Goal: Information Seeking & Learning: Learn about a topic

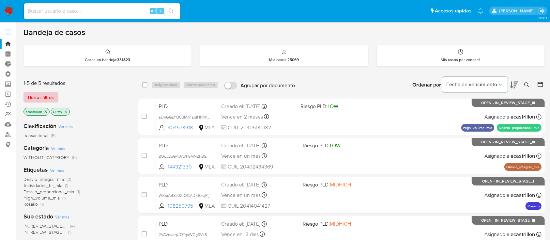
click at [30, 98] on span "Borrar filtros" at bounding box center [41, 97] width 26 height 9
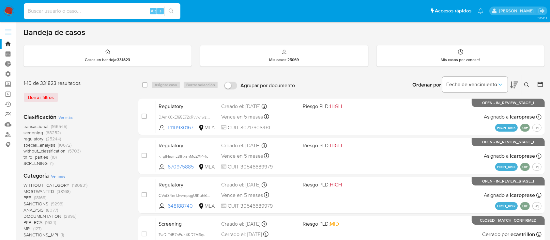
click at [136, 10] on input at bounding box center [102, 11] width 157 height 8
paste input "Lk69Hax7QoXv3LosQ6Zl8K1E"
type input "Lk69Hax7QoXv3LosQ6Zl8K1E"
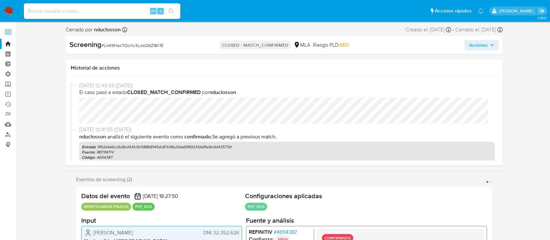
select select "10"
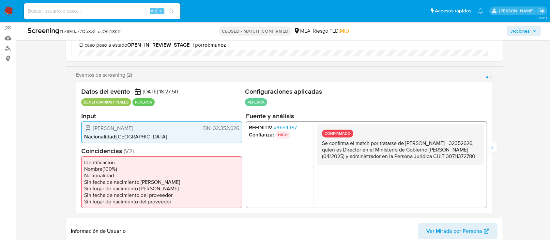
scroll to position [87, 0]
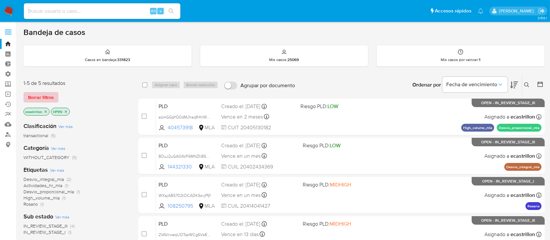
click at [47, 97] on span "Borrar filtros" at bounding box center [41, 97] width 26 height 9
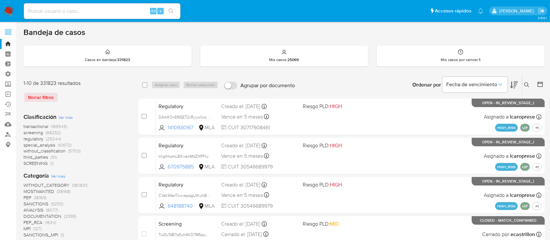
click at [55, 13] on input at bounding box center [102, 11] width 157 height 8
paste input "1556473777"
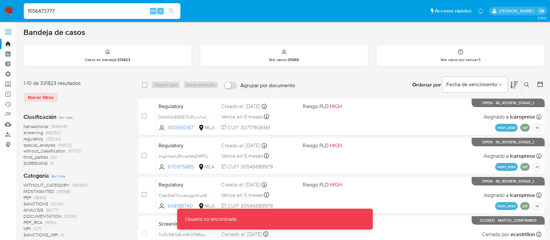
click at [61, 12] on input "1556473777" at bounding box center [102, 11] width 157 height 8
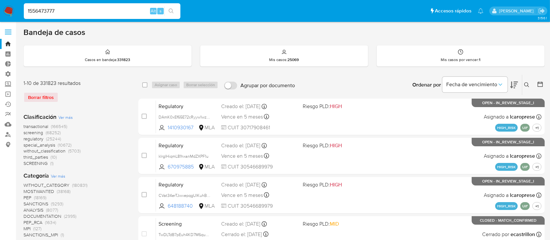
type input "1556473777"
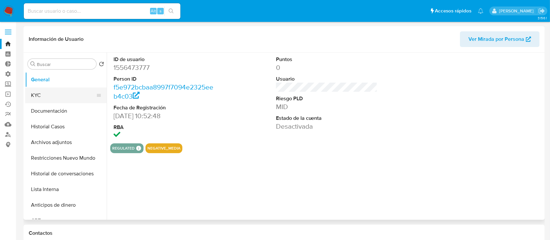
select select "10"
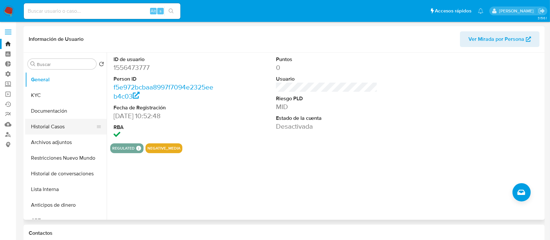
click at [59, 121] on button "Historial Casos" at bounding box center [63, 127] width 76 height 16
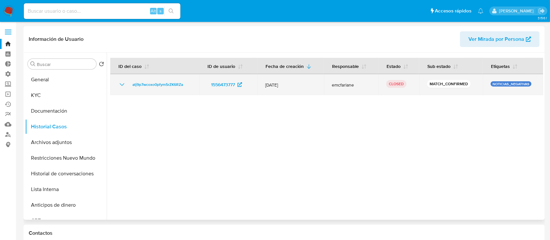
click at [120, 85] on icon "Mostrar/Ocultar" at bounding box center [122, 85] width 8 height 8
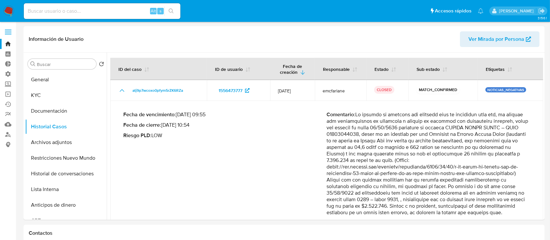
click at [8, 32] on span at bounding box center [8, 32] width 7 height 1
click at [0, 0] on input "checkbox" at bounding box center [0, 0] width 0 height 0
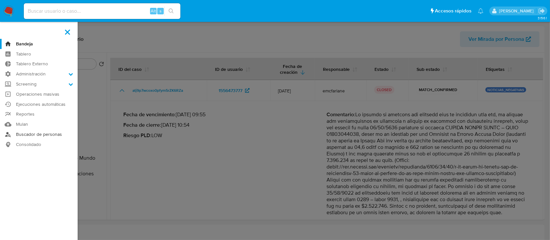
click at [32, 132] on link "Buscador de personas" at bounding box center [39, 134] width 78 height 10
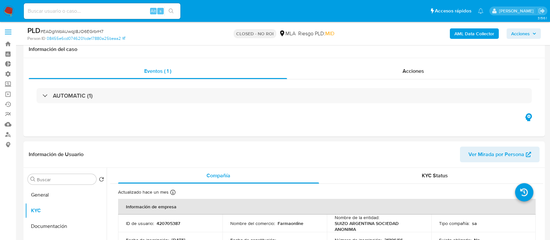
select select "10"
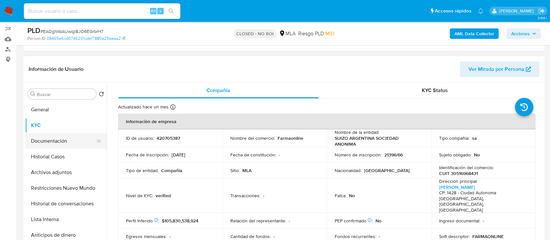
scroll to position [176, 0]
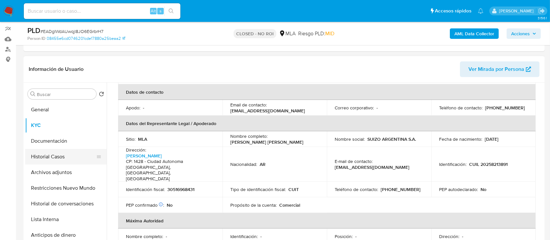
click at [69, 152] on button "Historial Casos" at bounding box center [63, 157] width 76 height 16
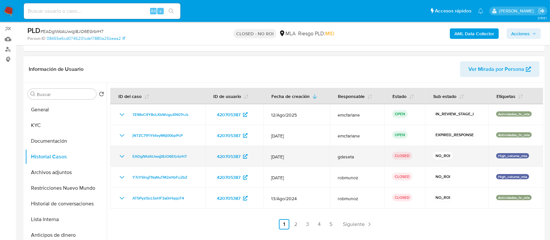
scroll to position [115, 0]
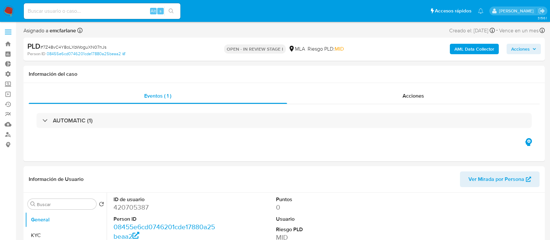
select select "10"
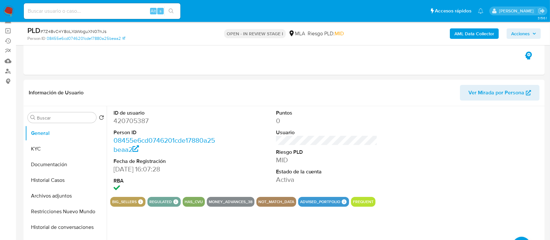
scroll to position [62, 0]
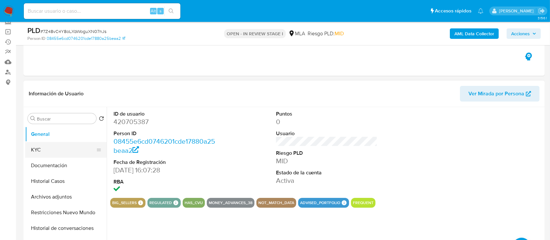
click at [39, 144] on button "KYC" at bounding box center [63, 150] width 76 height 16
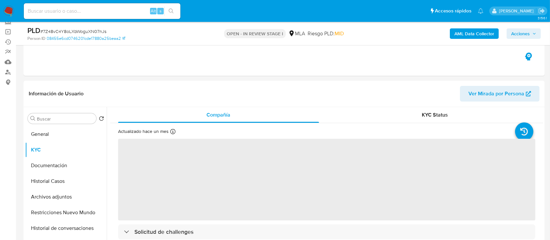
scroll to position [94, 0]
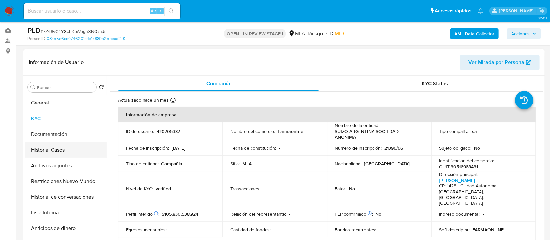
click at [31, 151] on button "Historial Casos" at bounding box center [63, 150] width 76 height 16
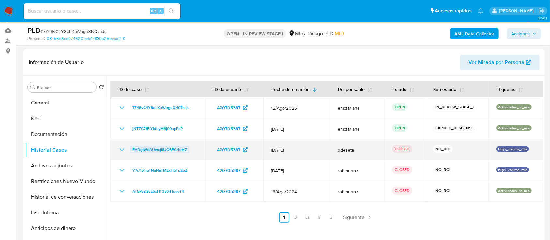
click at [146, 145] on span "EADgIWdAUwqjl8JO6EGrbrH7" at bounding box center [159, 149] width 54 height 8
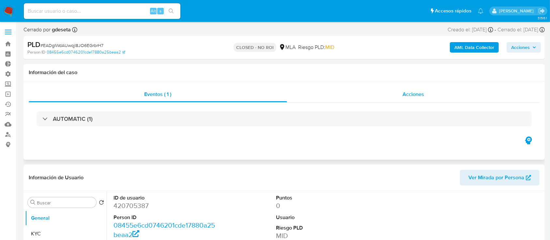
click at [310, 96] on div "Acciones" at bounding box center [413, 94] width 253 height 16
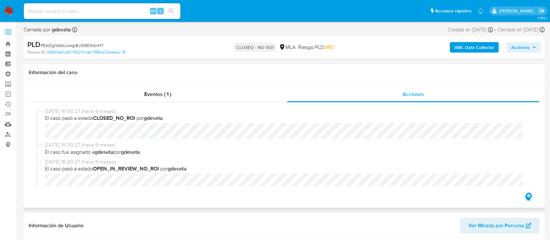
select select "10"
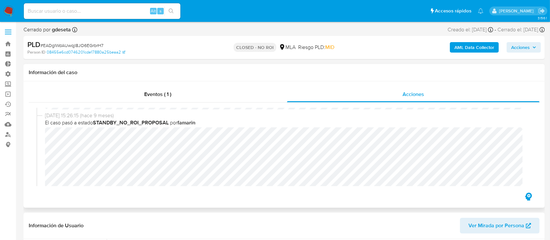
scroll to position [30, 0]
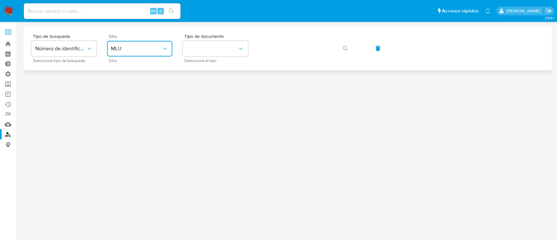
click at [157, 48] on span "MLU" at bounding box center [136, 48] width 51 height 7
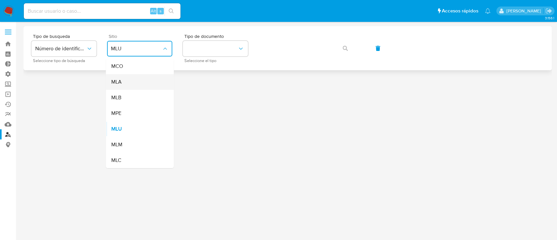
click at [152, 83] on div "MLA" at bounding box center [137, 82] width 53 height 16
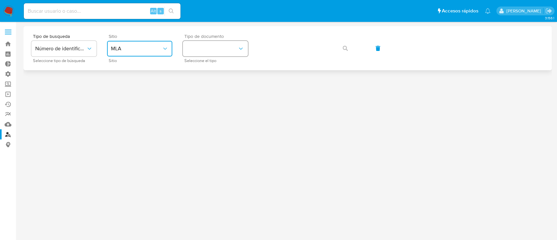
click at [205, 49] on button "identificationType" at bounding box center [215, 49] width 65 height 16
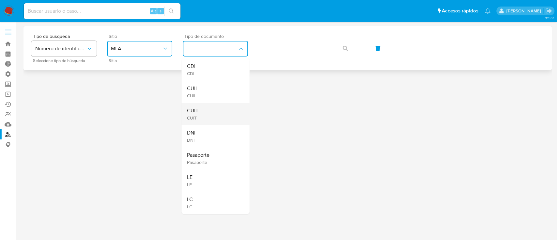
click at [218, 116] on div "CUIT CUIT" at bounding box center [213, 114] width 53 height 22
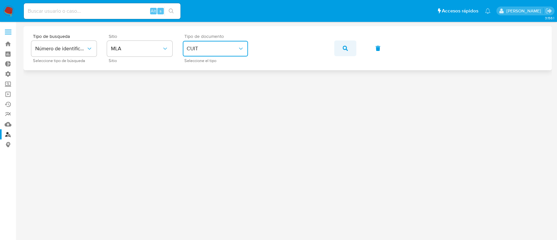
click at [350, 52] on button "button" at bounding box center [345, 48] width 22 height 16
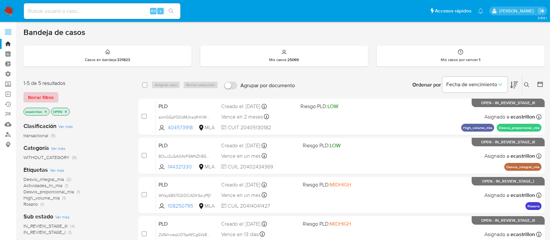
click at [49, 96] on span "Borrar filtros" at bounding box center [41, 97] width 26 height 9
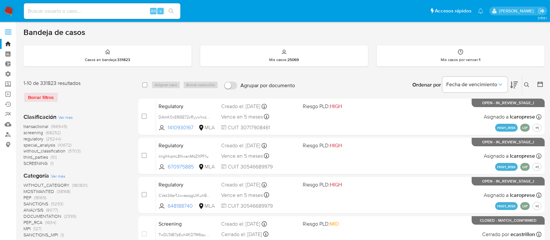
click at [58, 11] on input at bounding box center [102, 11] width 157 height 8
paste input "1556473777"
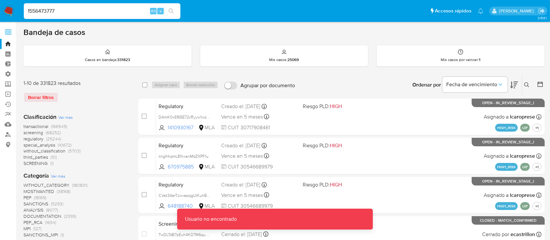
click at [60, 9] on input "1556473777" at bounding box center [102, 11] width 157 height 8
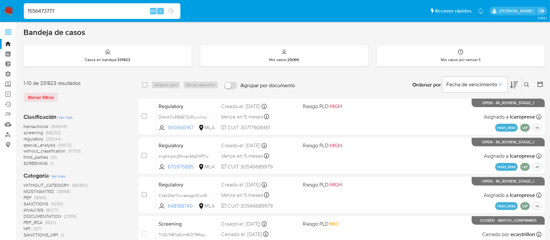
type input "1556473777"
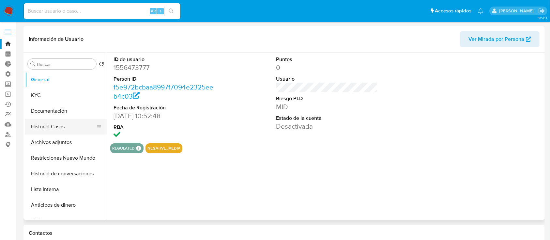
select select "10"
click at [54, 127] on button "Historial Casos" at bounding box center [63, 127] width 76 height 16
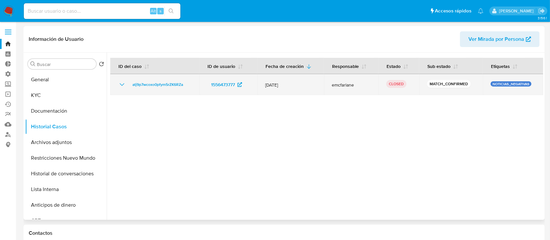
click at [150, 90] on td "atj9p7wcoxo0pfym5rZK6RZa" at bounding box center [154, 84] width 89 height 21
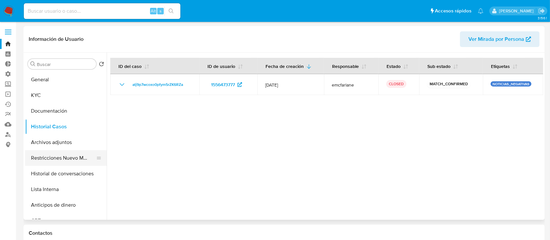
click at [68, 157] on button "Restricciones Nuevo Mundo" at bounding box center [63, 158] width 76 height 16
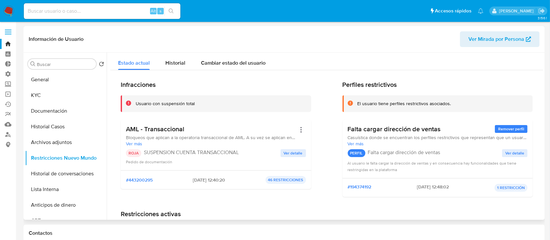
click at [285, 152] on span "Ver detalle" at bounding box center [293, 153] width 19 height 7
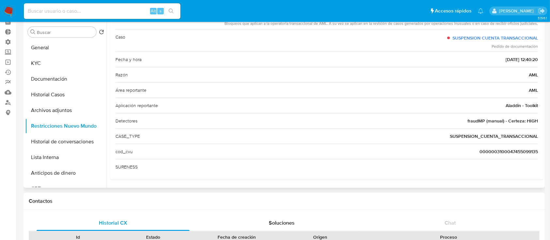
scroll to position [35, 0]
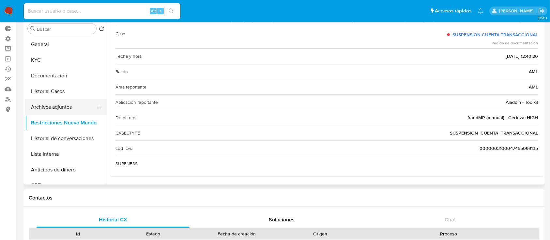
click at [42, 103] on button "Archivos adjuntos" at bounding box center [63, 107] width 76 height 16
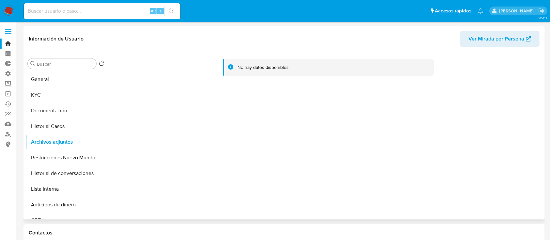
scroll to position [1, 0]
click at [40, 77] on button "General" at bounding box center [63, 79] width 76 height 16
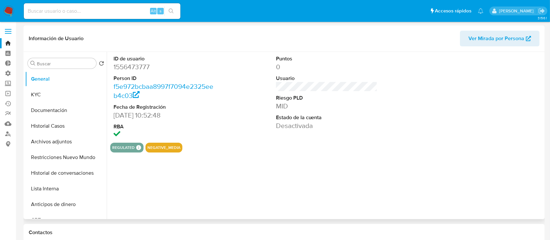
click at [122, 71] on dd "1556473777" at bounding box center [165, 66] width 102 height 9
copy dd "1556473777"
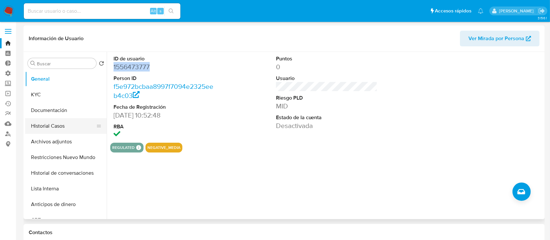
click at [63, 128] on button "Historial Casos" at bounding box center [63, 126] width 76 height 16
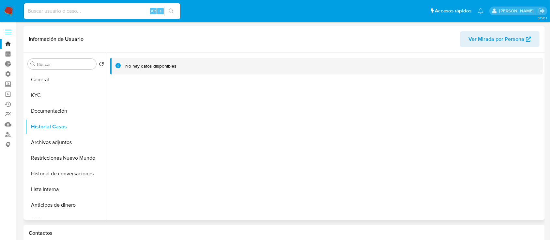
scroll to position [8, 0]
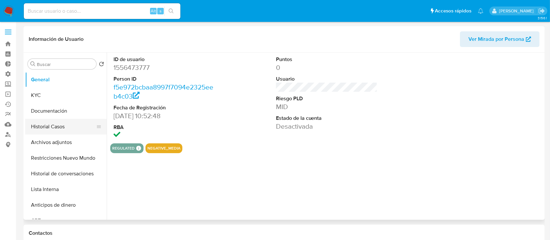
select select "10"
click at [63, 130] on button "Historial Casos" at bounding box center [63, 127] width 76 height 16
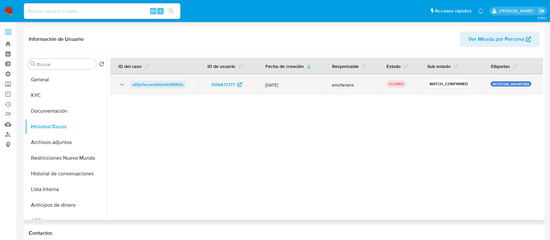
click at [160, 83] on span "atj9p7wcoxo0pfym5rZK6RZa" at bounding box center [157, 85] width 51 height 8
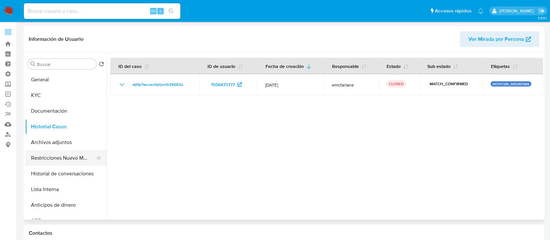
click at [39, 157] on button "Restricciones Nuevo Mundo" at bounding box center [63, 158] width 76 height 16
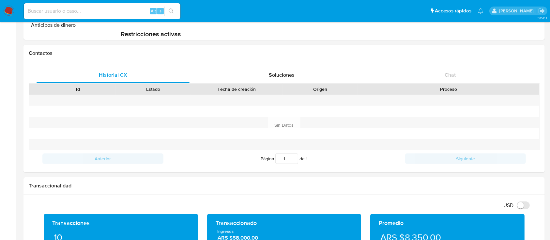
scroll to position [274, 0]
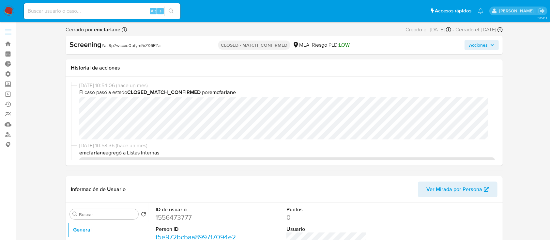
select select "10"
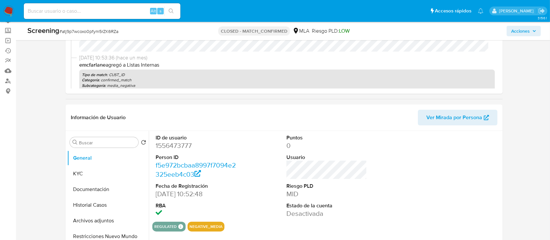
scroll to position [105, 0]
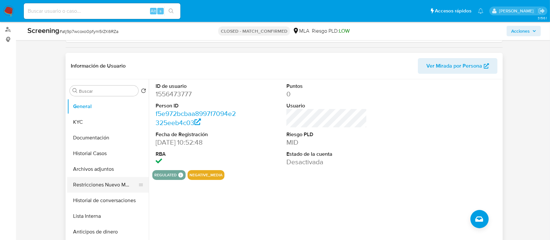
click at [97, 188] on button "Restricciones Nuevo Mundo" at bounding box center [105, 185] width 76 height 16
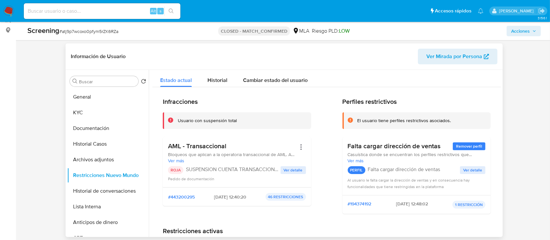
scroll to position [114, 0]
click at [288, 171] on span "Ver detalle" at bounding box center [293, 170] width 19 height 7
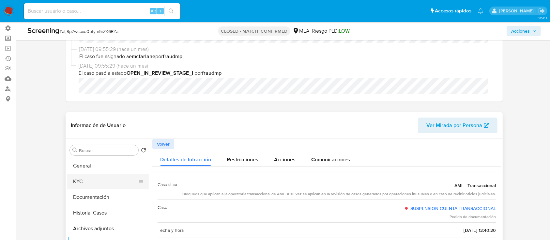
scroll to position [46, 0]
click at [84, 168] on button "General" at bounding box center [105, 166] width 76 height 16
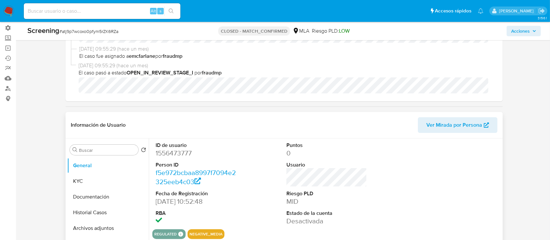
click at [168, 153] on dd "1556473777" at bounding box center [196, 152] width 81 height 9
copy dd "1556473777"
